Goal: Navigation & Orientation: Find specific page/section

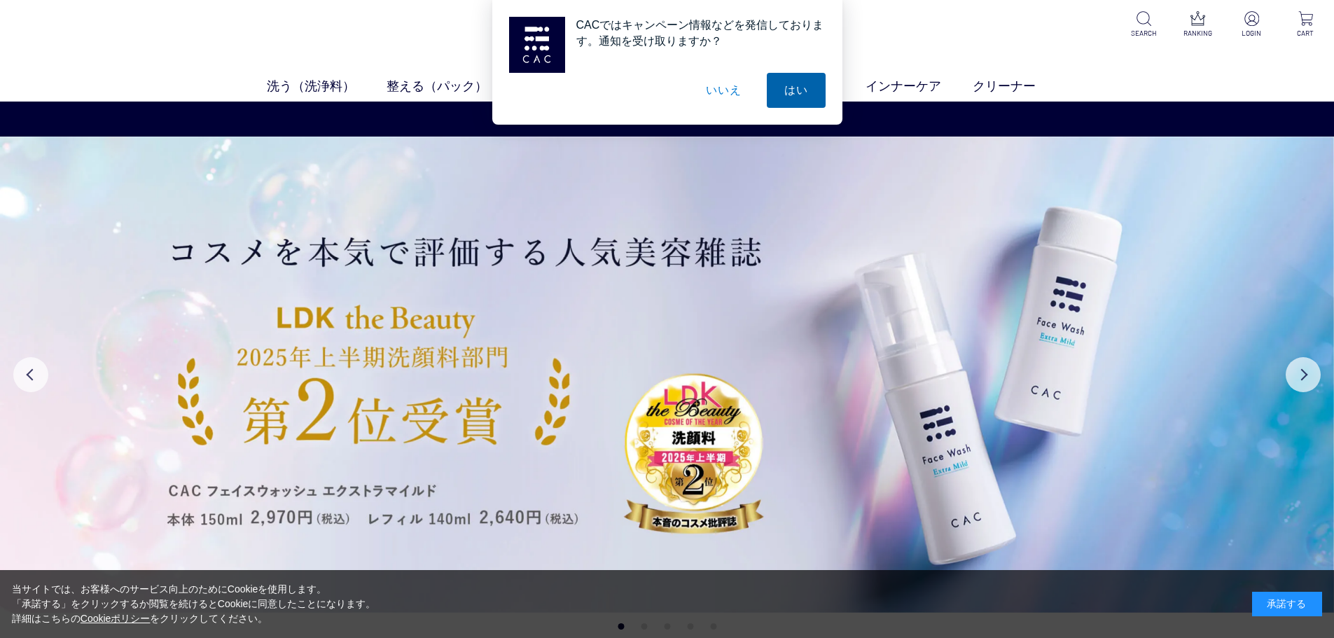
click at [803, 89] on button "はい" at bounding box center [796, 90] width 59 height 35
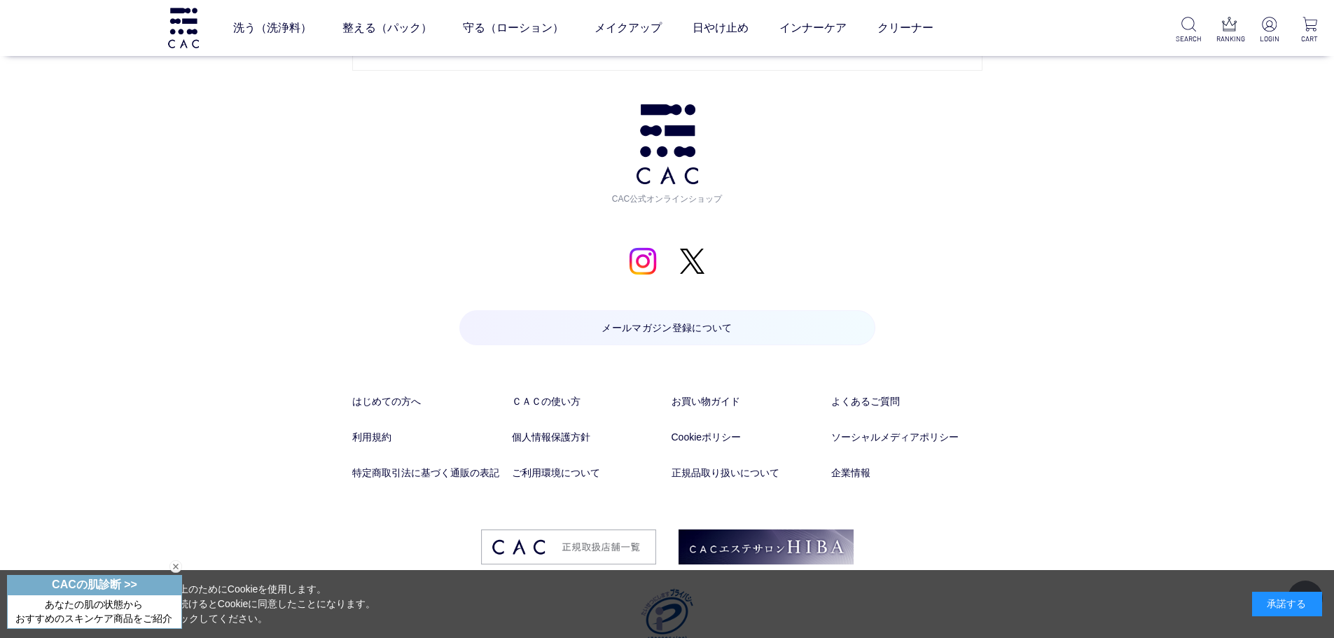
scroll to position [6999, 0]
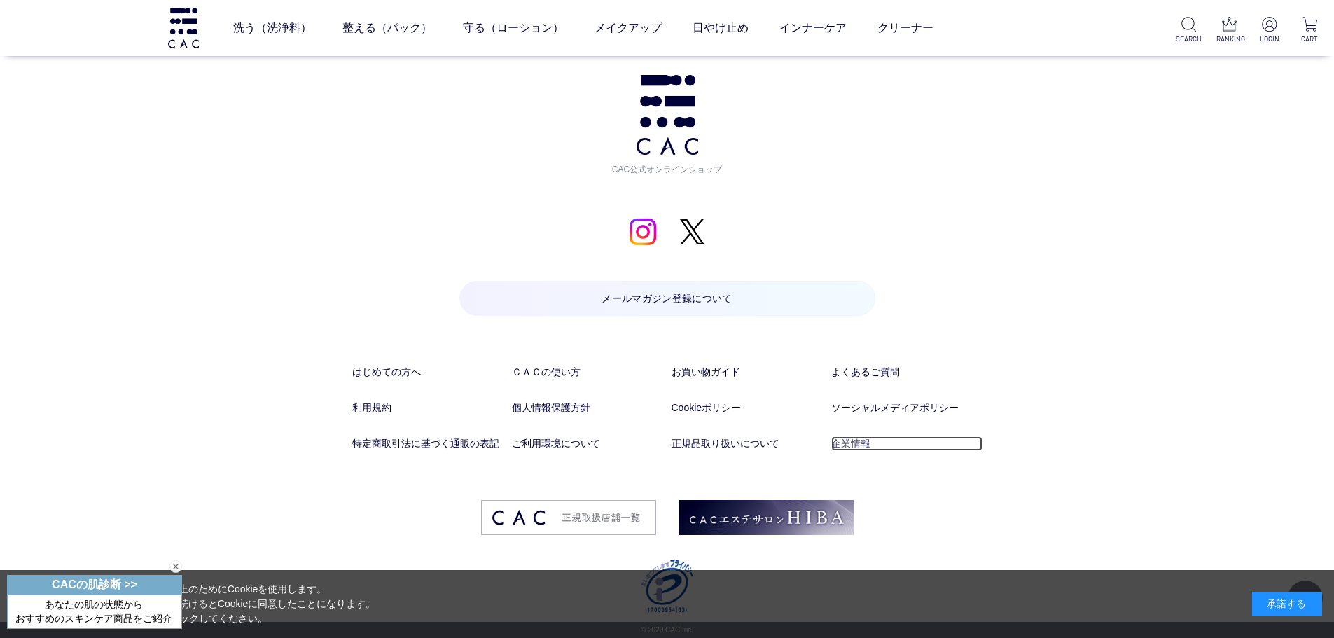
click at [864, 444] on link "企業情報" at bounding box center [906, 443] width 151 height 15
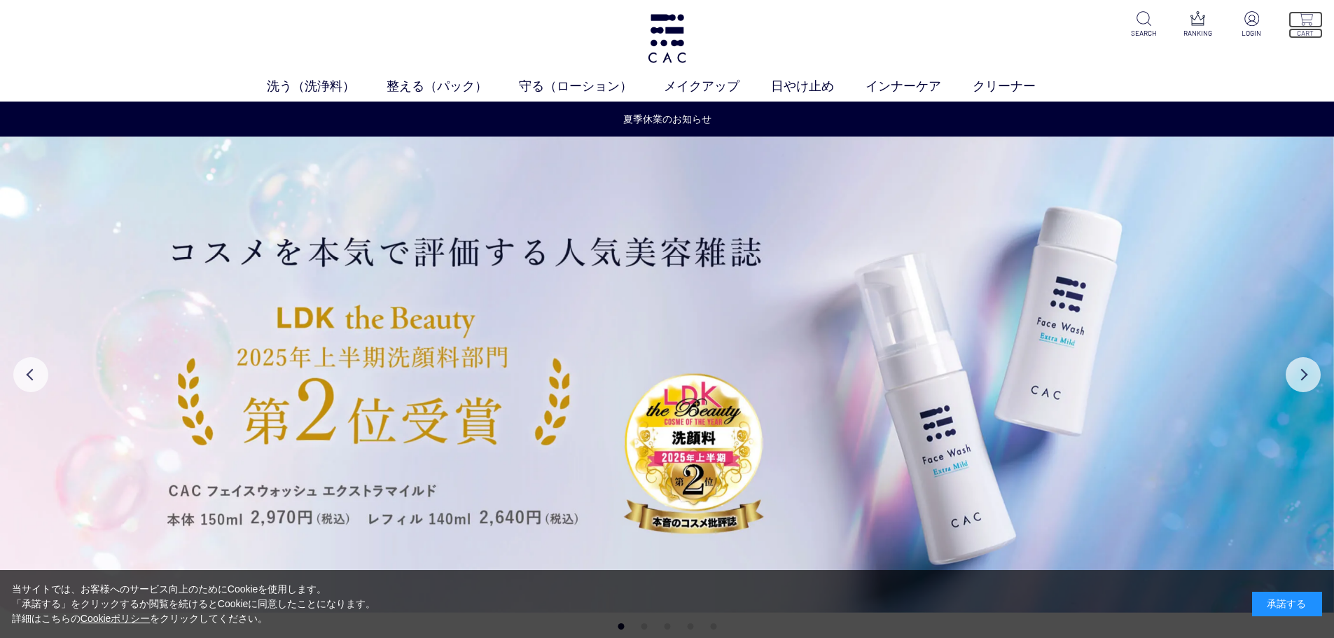
click at [1315, 31] on p "CART" at bounding box center [1306, 33] width 34 height 11
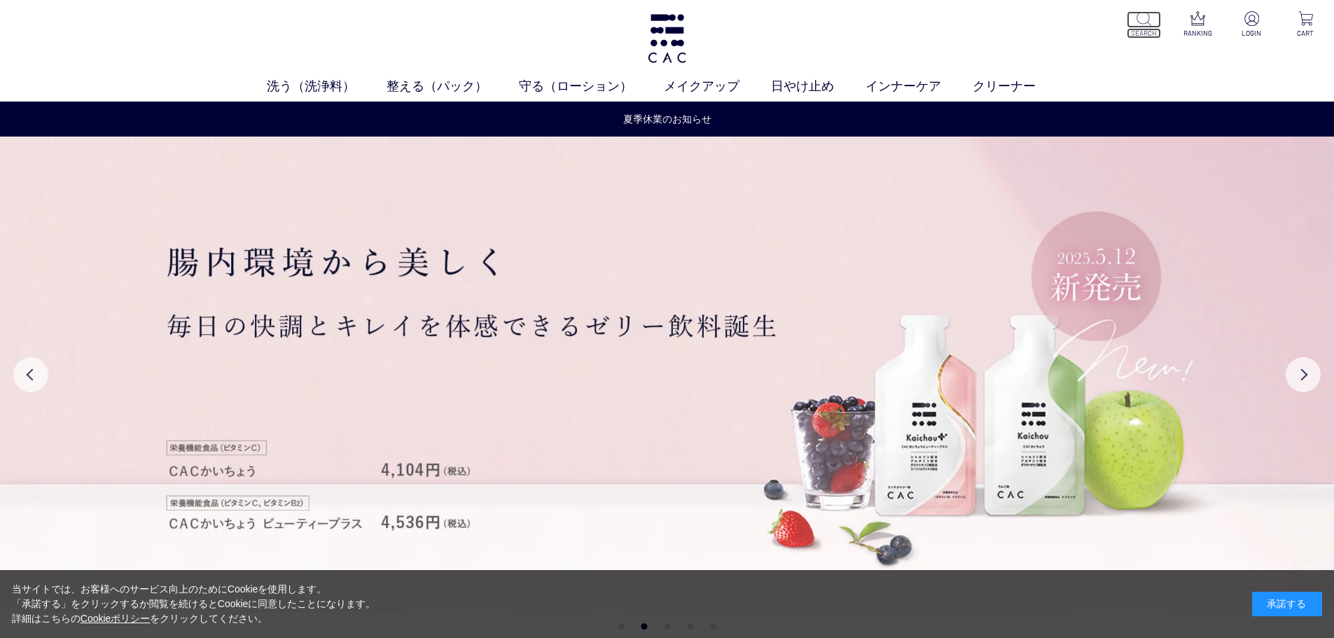
click at [1152, 18] on p at bounding box center [1144, 19] width 34 height 17
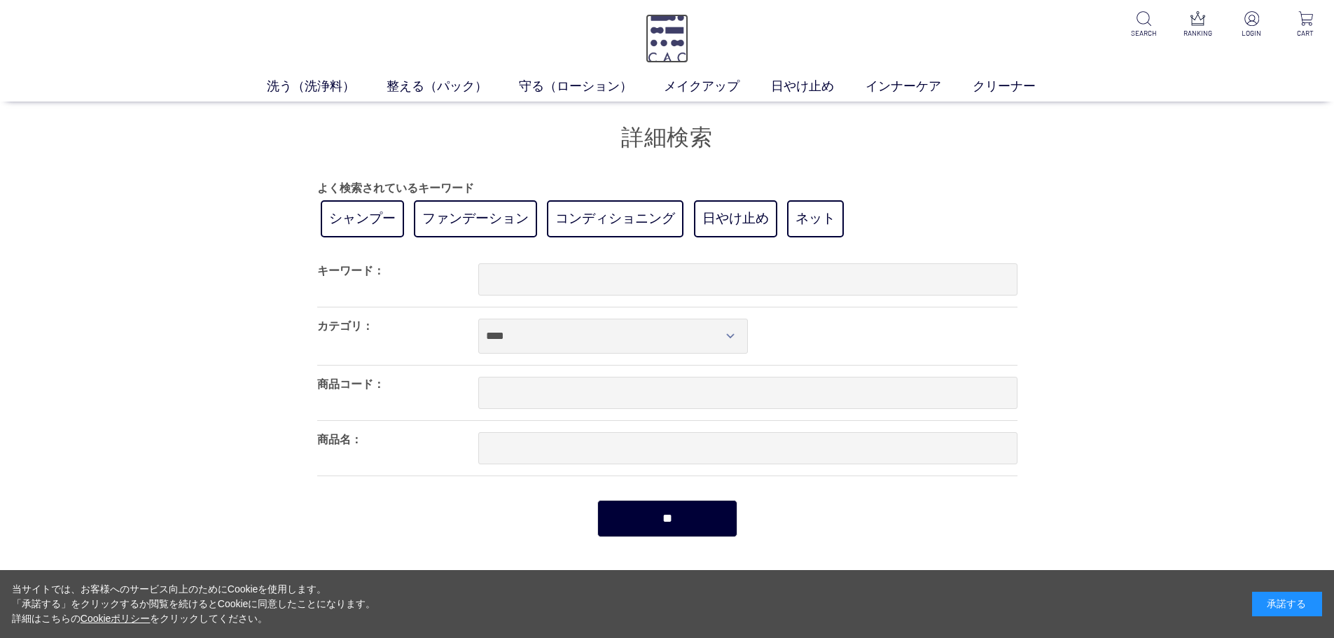
click at [665, 40] on img at bounding box center [667, 38] width 43 height 49
